Goal: Information Seeking & Learning: Learn about a topic

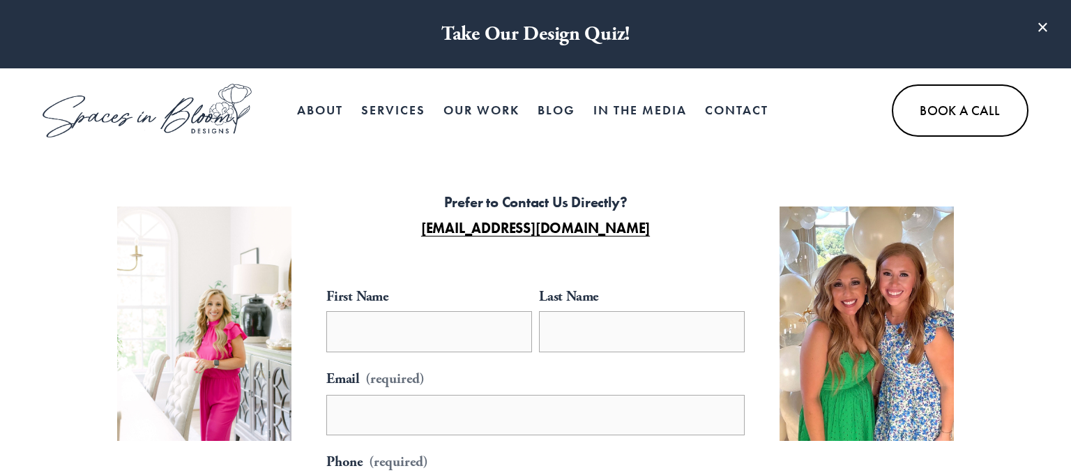
select select "**"
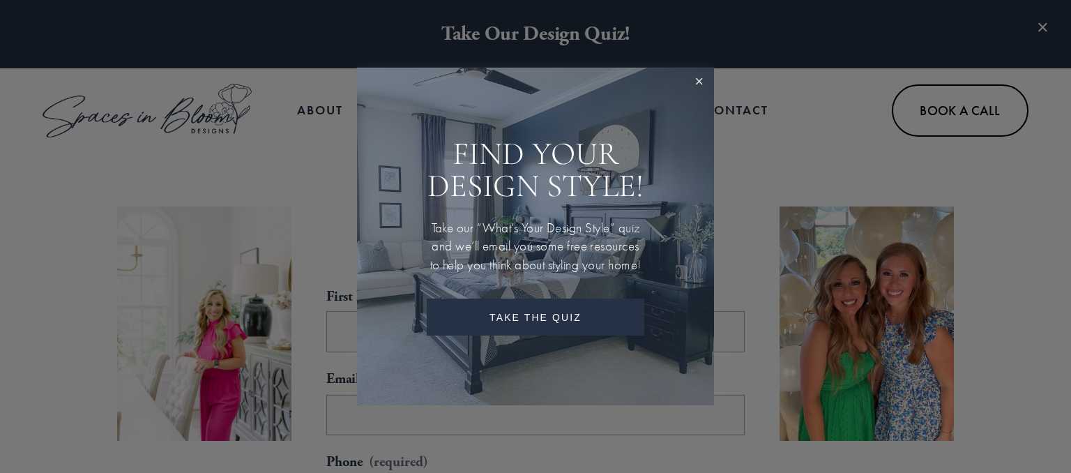
click at [692, 70] on link "Close" at bounding box center [699, 83] width 26 height 26
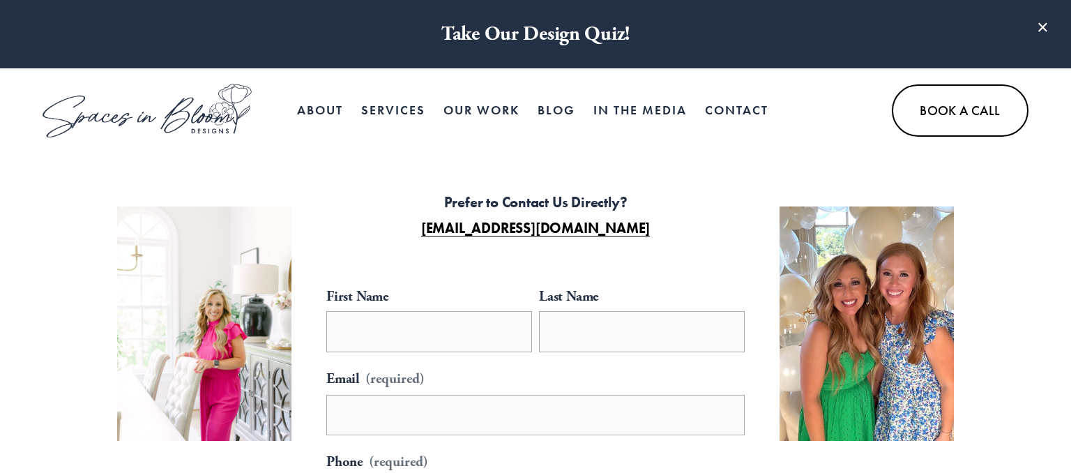
click at [390, 110] on span "Services" at bounding box center [393, 111] width 64 height 26
click at [662, 135] on div "About Services In Person Services" at bounding box center [445, 111] width 804 height 54
click at [514, 111] on link "Our Work" at bounding box center [482, 110] width 76 height 28
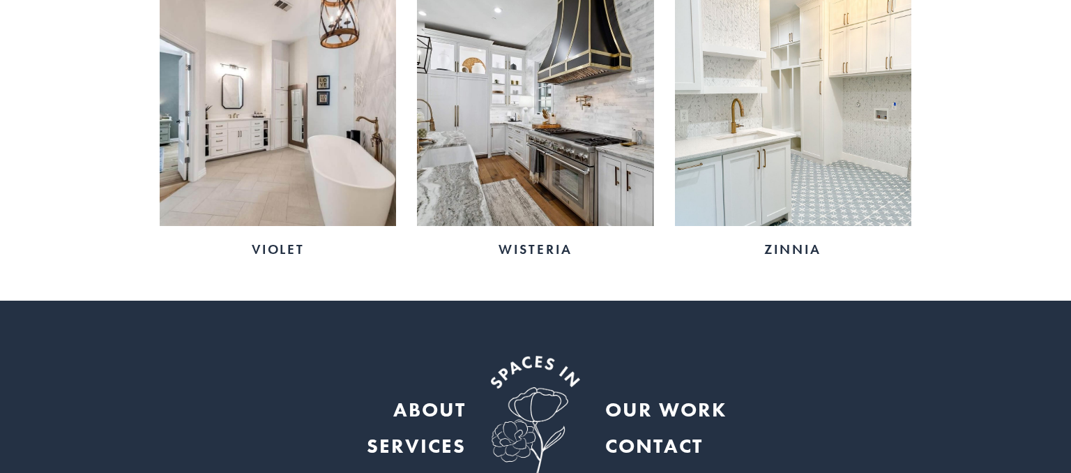
scroll to position [2695, 0]
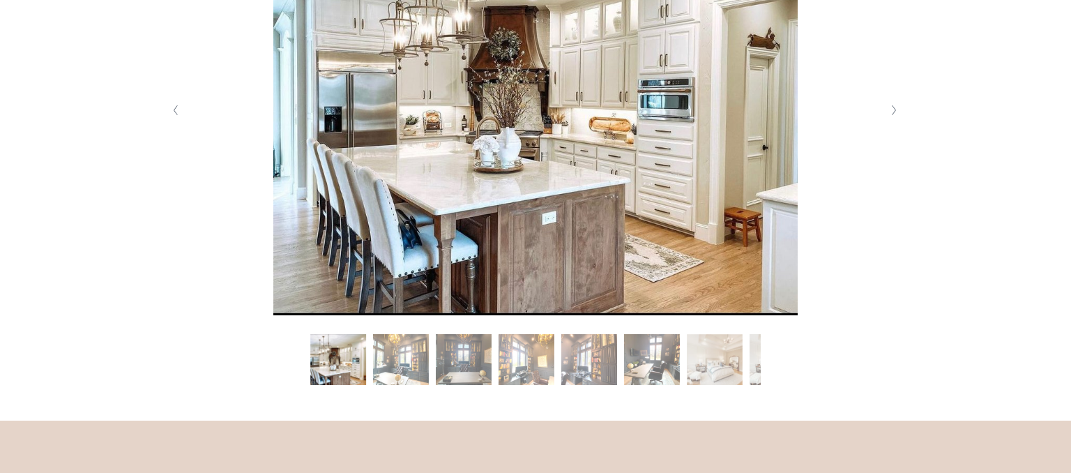
scroll to position [441, 0]
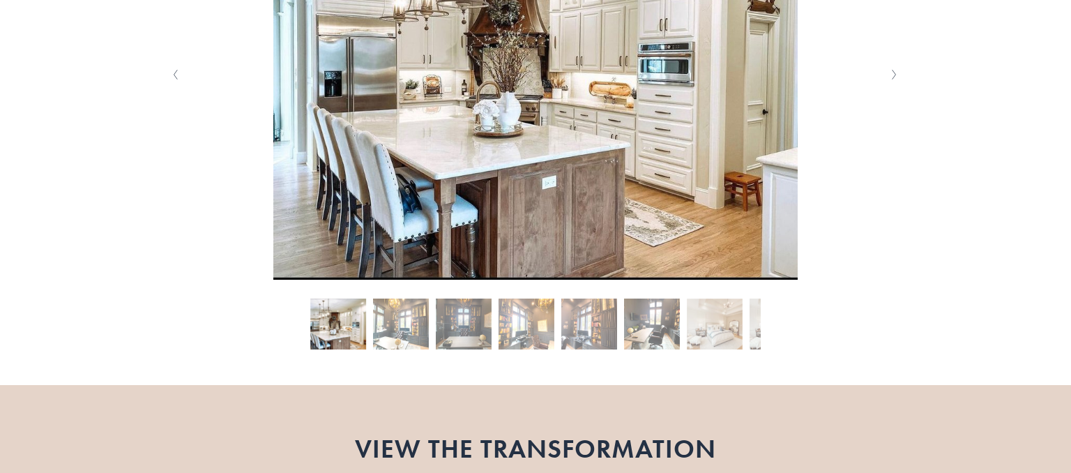
click at [411, 325] on button "Slide 2 Slide 2 (current slide)" at bounding box center [401, 326] width 56 height 56
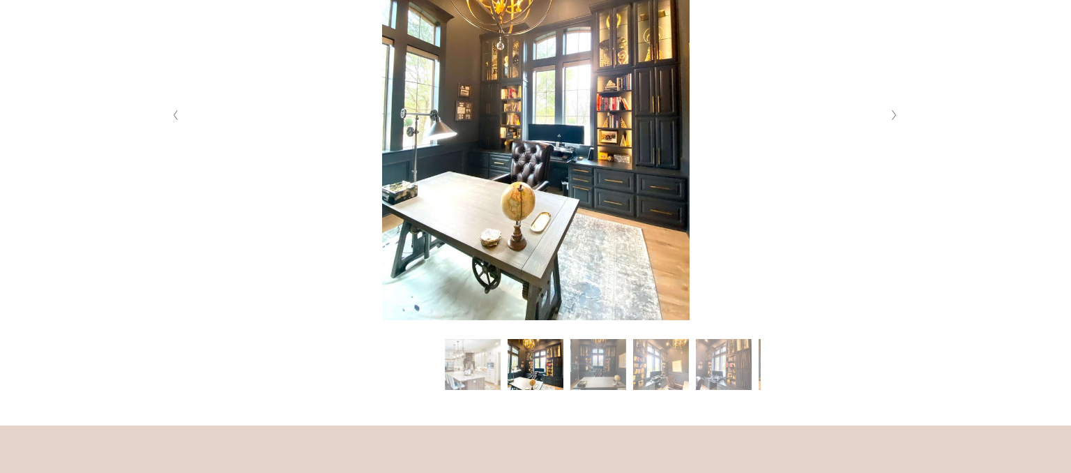
scroll to position [368, 0]
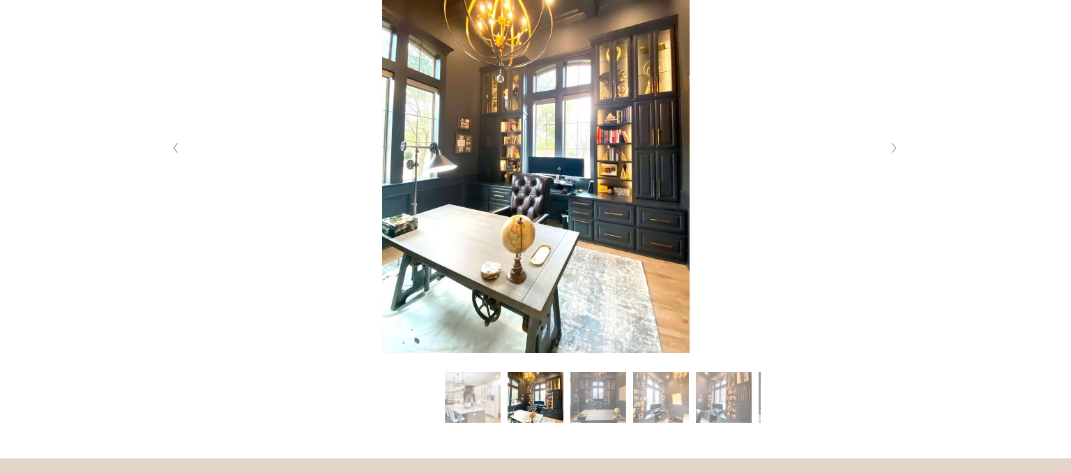
click at [539, 400] on button "Slide 2 Slide 2 (current slide)" at bounding box center [536, 400] width 56 height 56
click at [584, 391] on button "Slide 3 Slide 3 (current slide)" at bounding box center [598, 400] width 56 height 56
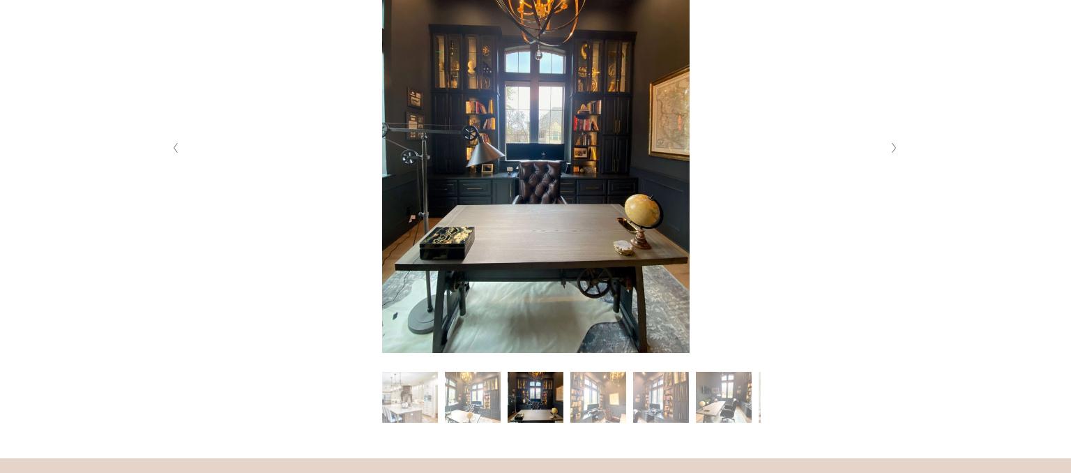
click at [612, 395] on button "Slide 4 Slide 4 (current slide)" at bounding box center [598, 400] width 56 height 56
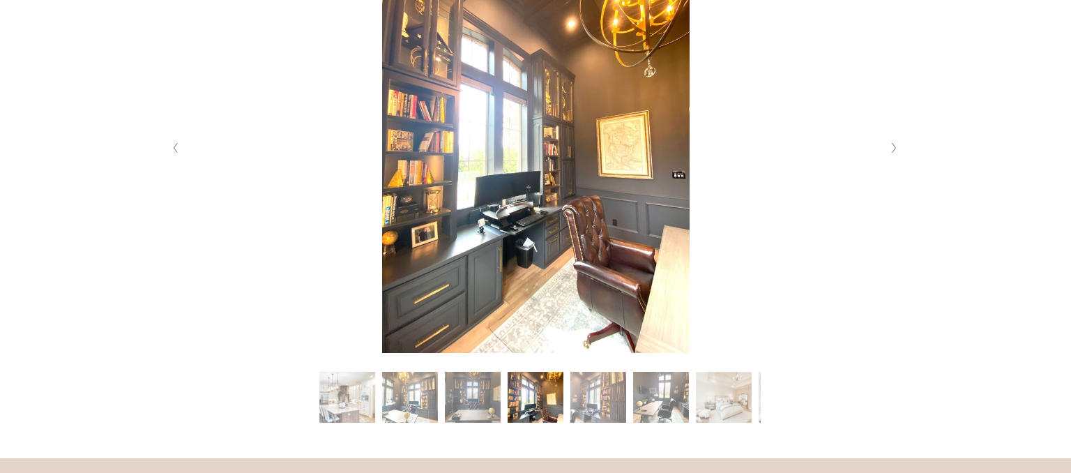
click at [639, 395] on button "Slide 6 Slide 6 (current slide)" at bounding box center [661, 400] width 56 height 56
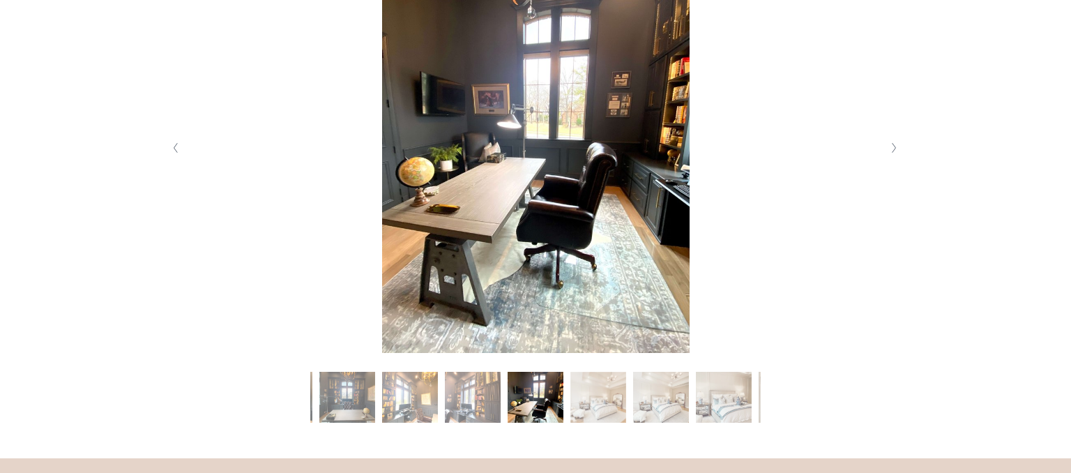
click at [668, 392] on button "Slide 8 Slide 8 (current slide)" at bounding box center [661, 400] width 56 height 56
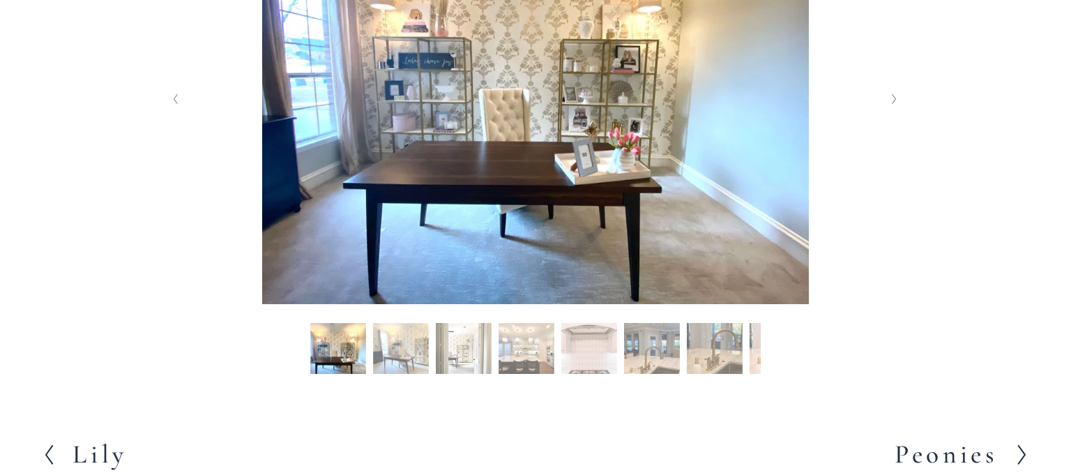
scroll to position [368, 0]
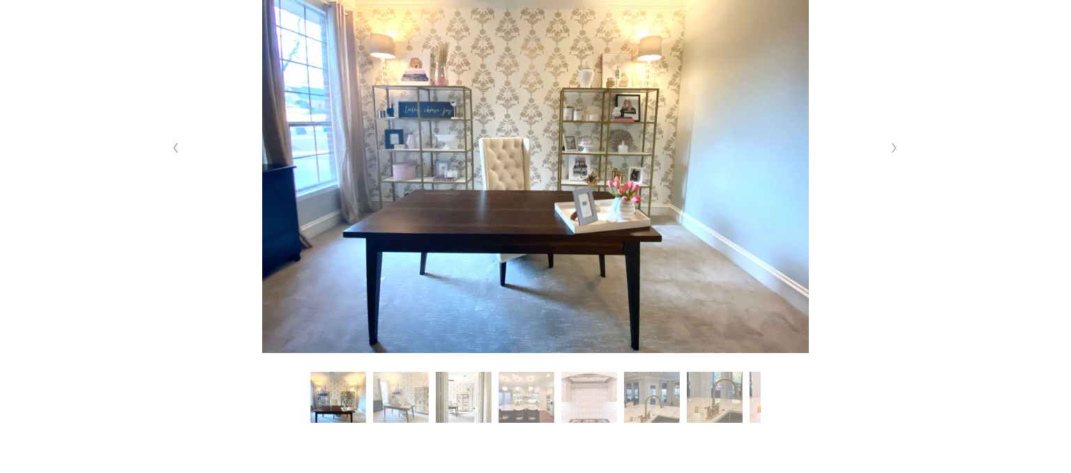
click at [397, 388] on button "Slide 2 Slide 2 (current slide)" at bounding box center [401, 400] width 56 height 56
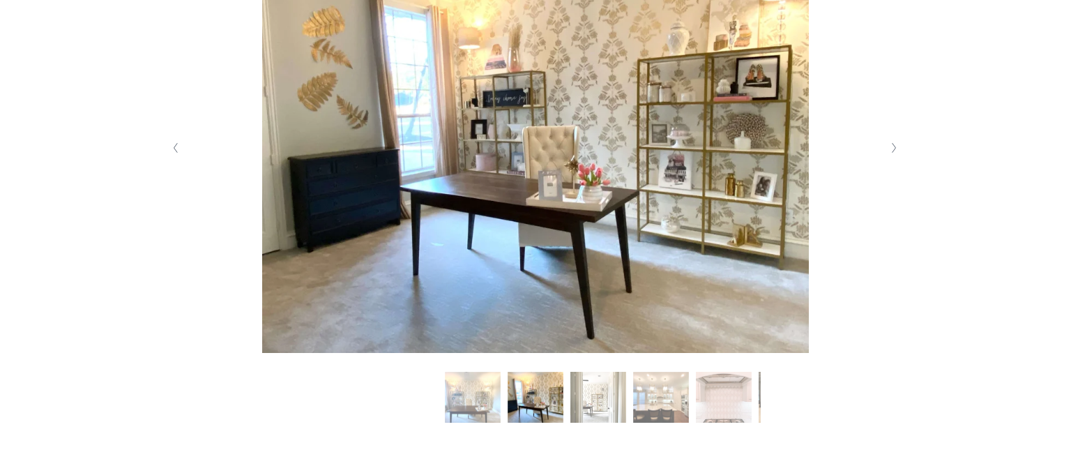
click at [601, 406] on button "Slide 3 Slide 3 (current slide)" at bounding box center [598, 400] width 56 height 56
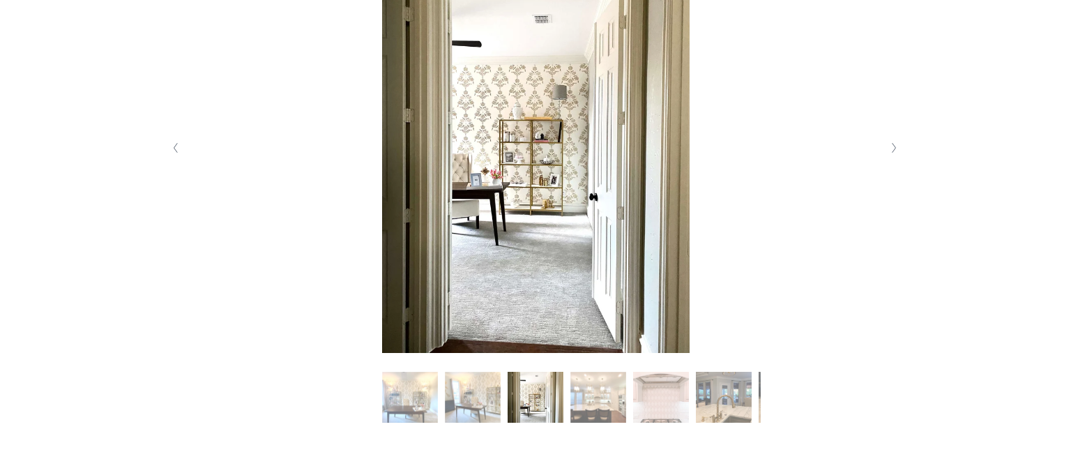
click at [632, 395] on div "Slide 1 Slide 1 (current slide) Slide 2 Slide 2 (current slide) Slide 3 Slide 3…" at bounding box center [629, 400] width 495 height 56
click at [682, 397] on button "Slide 5 Slide 5 (current slide)" at bounding box center [661, 400] width 56 height 56
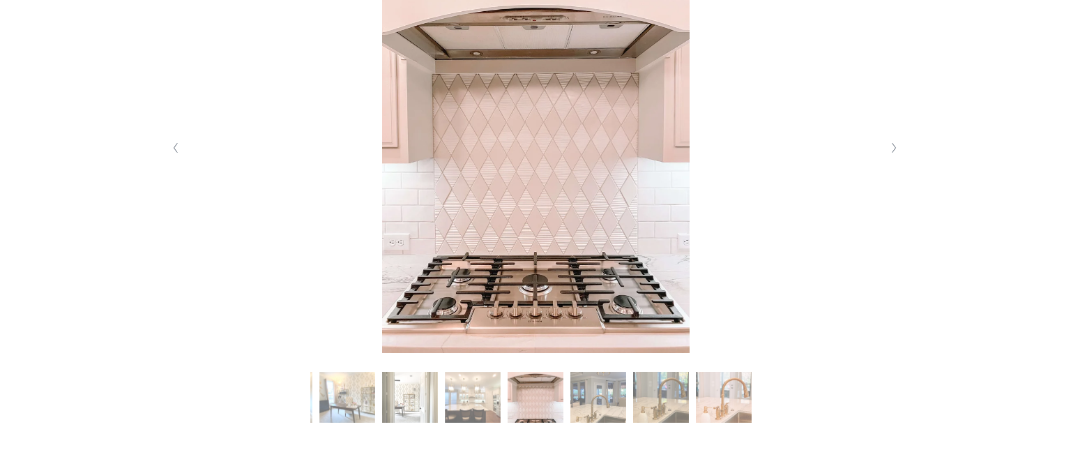
click at [671, 411] on button "Slide 7 Slide 7 (current slide)" at bounding box center [661, 400] width 56 height 56
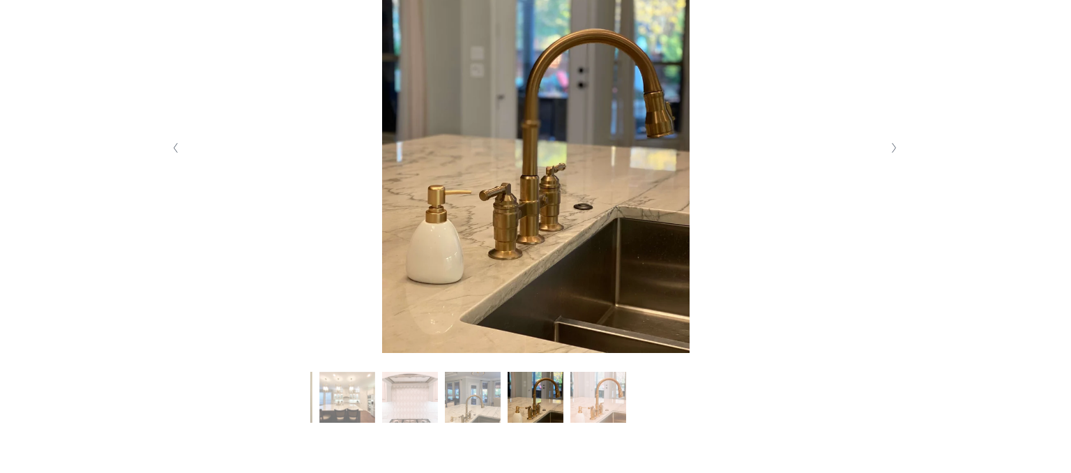
click at [614, 402] on button "Slide 8 Slide 8 (current slide)" at bounding box center [598, 400] width 56 height 56
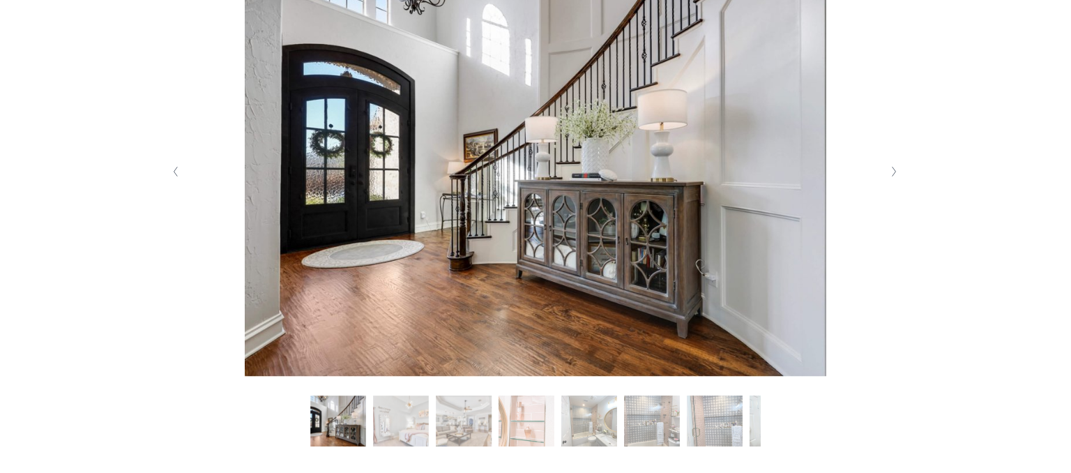
scroll to position [368, 0]
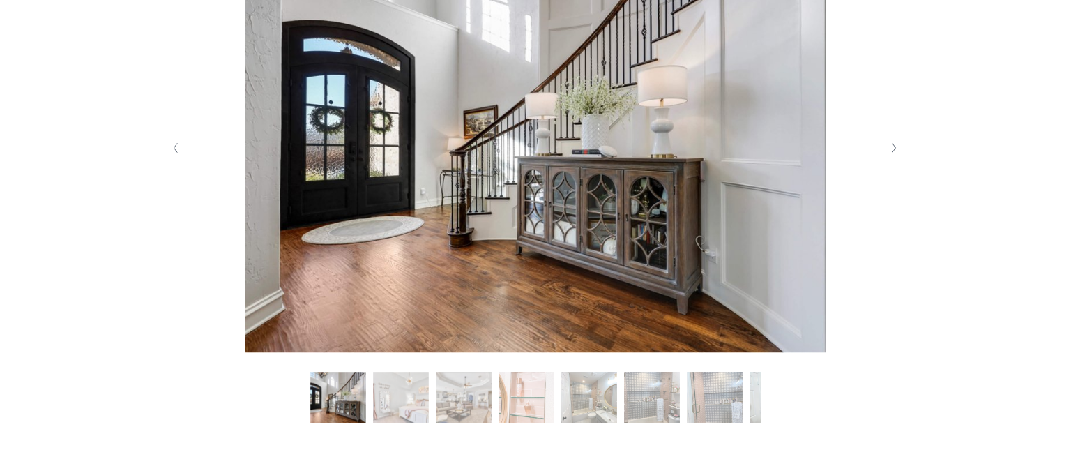
click at [471, 404] on button "Slide 3 Slide 3 (current slide)" at bounding box center [464, 400] width 56 height 56
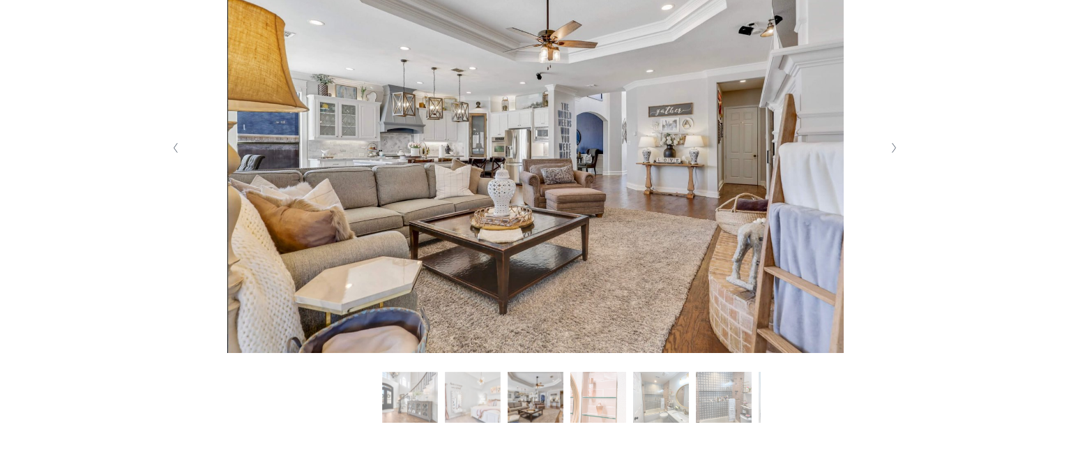
click at [604, 404] on button "Slide 4 Slide 4 (current slide)" at bounding box center [598, 400] width 56 height 56
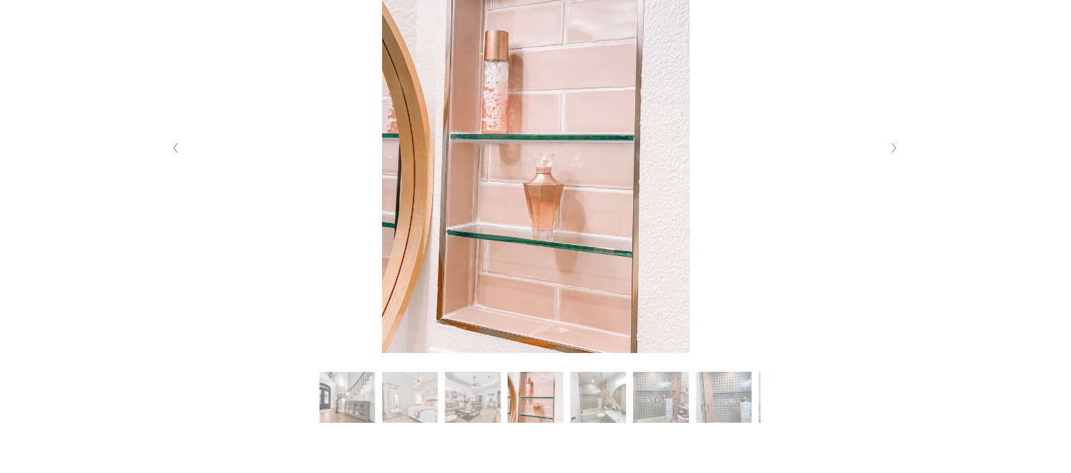
click at [621, 408] on button "Slide 5 Slide 5 (current slide)" at bounding box center [598, 400] width 56 height 56
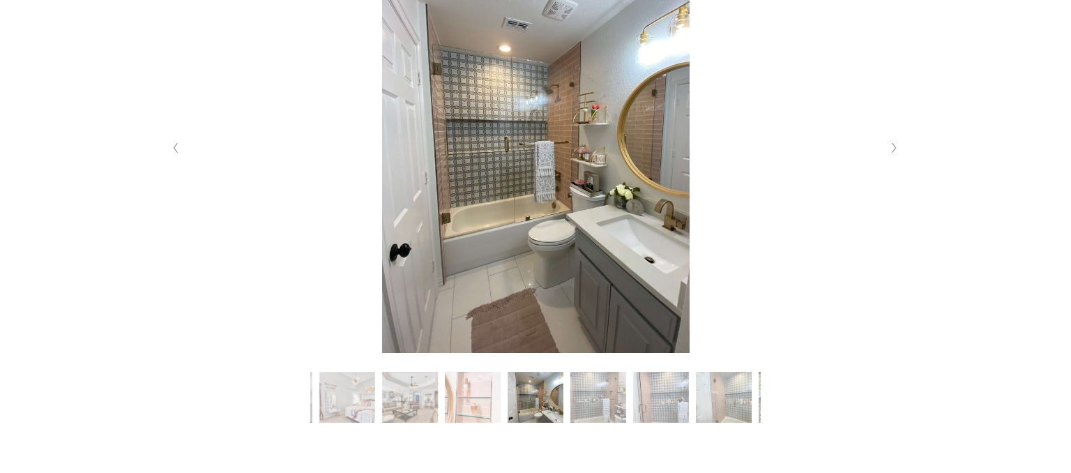
click at [612, 411] on button "Slide 6 Slide 6 (current slide)" at bounding box center [598, 400] width 56 height 56
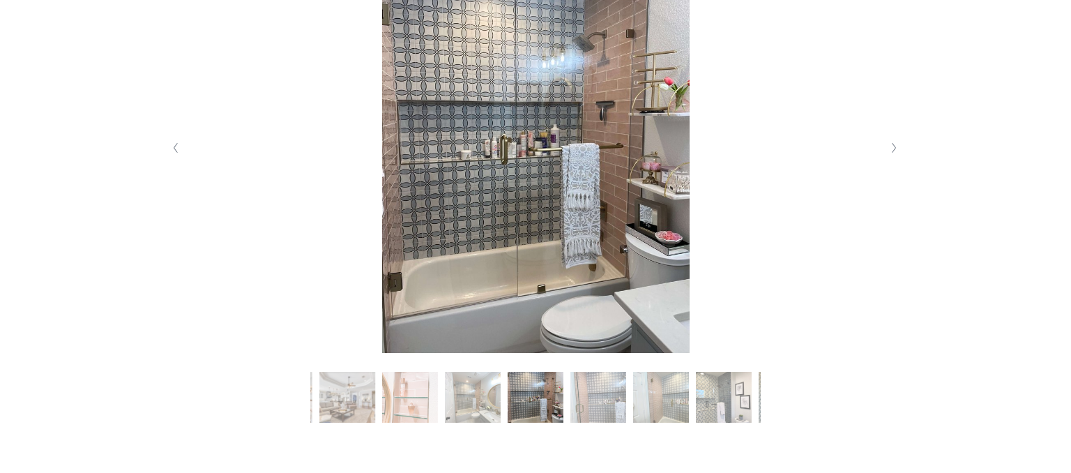
click at [631, 411] on div "Slide 1 Slide 1 (current slide) Slide 2 Slide 2 (current slide) Slide 3 Slide 3…" at bounding box center [724, 400] width 1060 height 56
click at [710, 399] on button "Slide 9 Slide 9 (current slide)" at bounding box center [724, 400] width 56 height 56
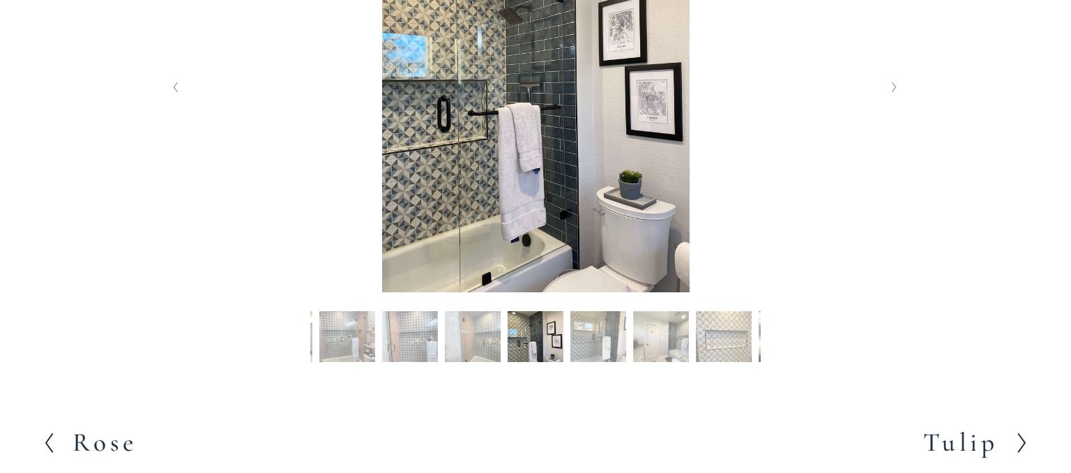
scroll to position [762, 0]
